Goal: Navigation & Orientation: Go to known website

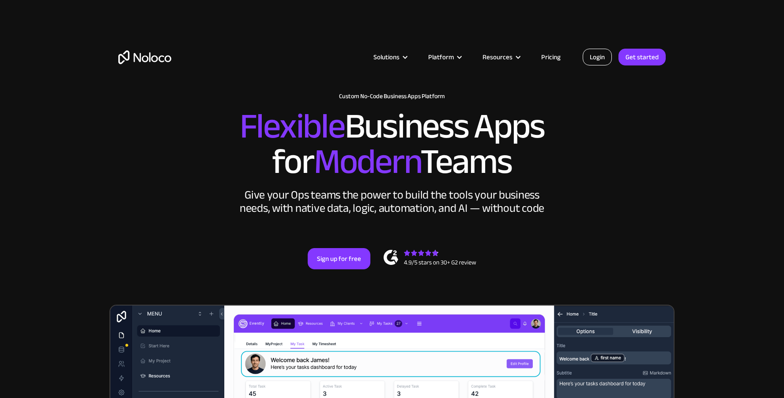
click at [600, 53] on link "Login" at bounding box center [597, 57] width 29 height 17
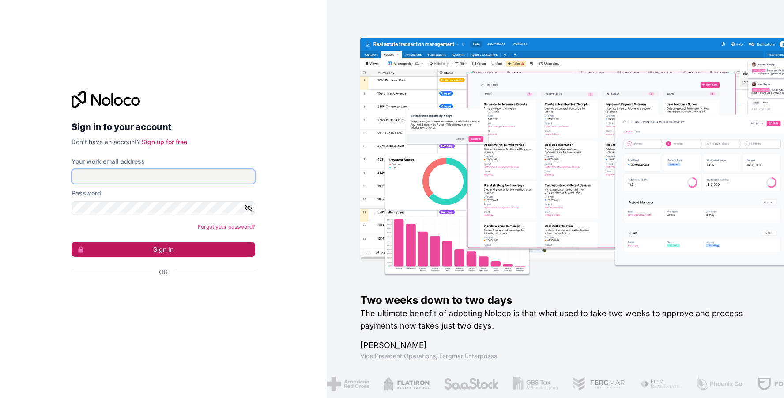
type input "[EMAIL_ADDRESS][DOMAIN_NAME]"
click at [136, 249] on button "Sign in" at bounding box center [164, 249] width 184 height 15
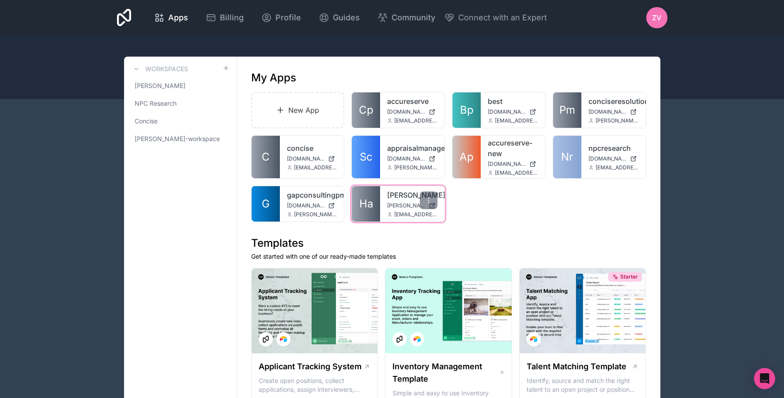
click at [373, 204] on link "Ha" at bounding box center [366, 203] width 28 height 35
